Goal: Information Seeking & Learning: Check status

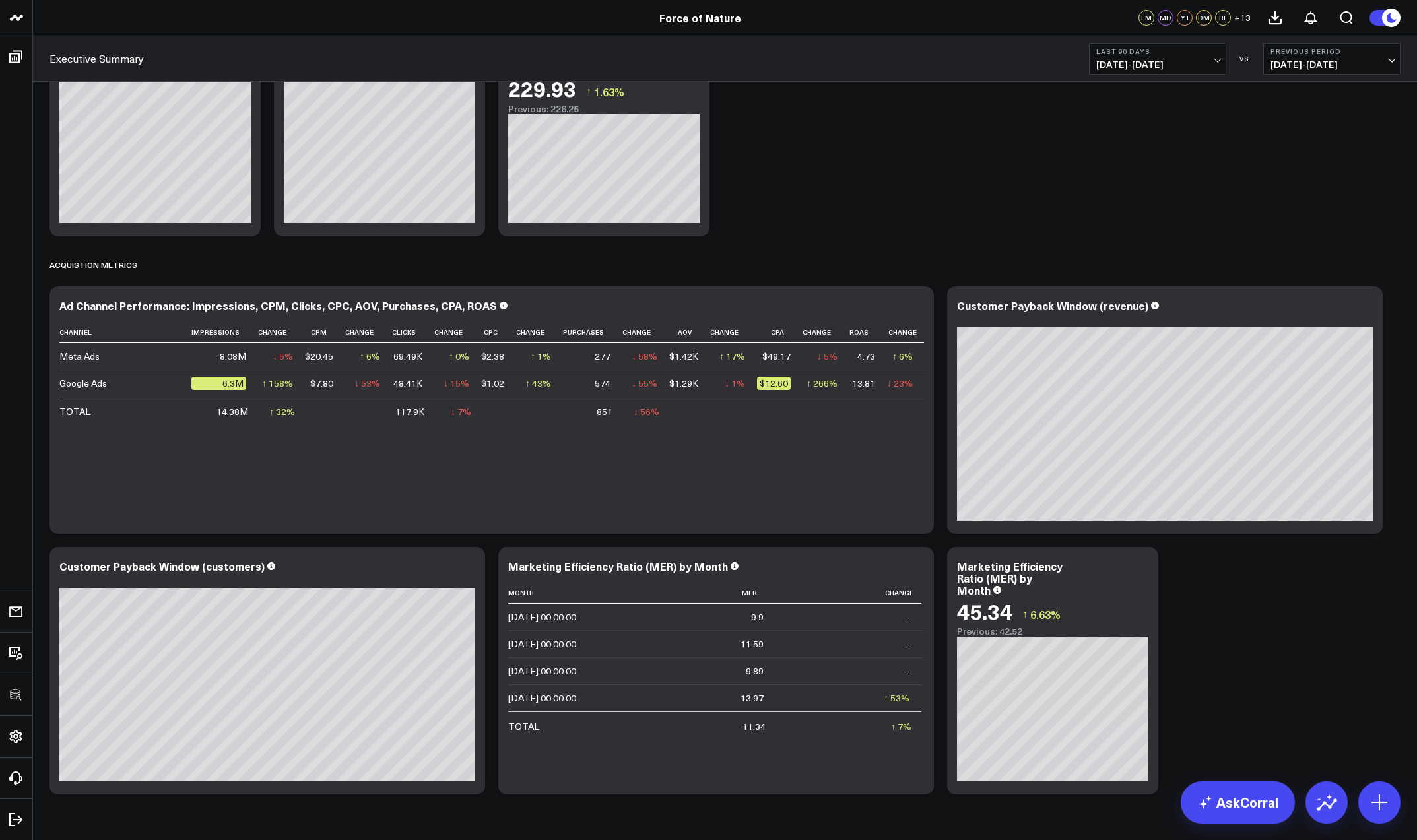
scroll to position [996, 0]
